Goal: Information Seeking & Learning: Learn about a topic

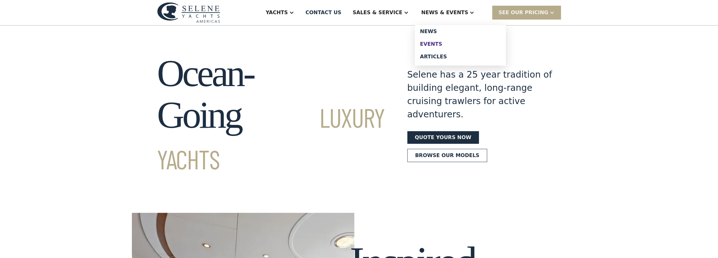
click at [451, 42] on div "Events" at bounding box center [460, 44] width 81 height 5
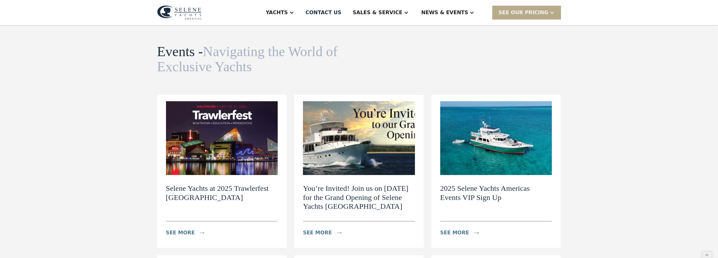
scroll to position [20, 0]
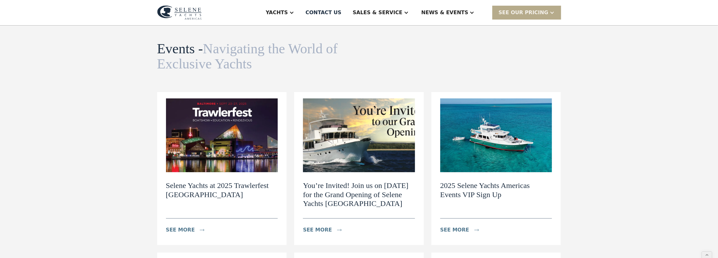
click at [237, 188] on h2 "Selene Yachts at 2025 Trawlerfest [GEOGRAPHIC_DATA]" at bounding box center [222, 190] width 112 height 18
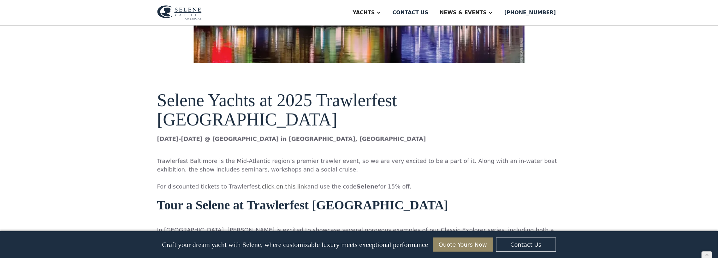
scroll to position [340, 0]
